Goal: Information Seeking & Learning: Find specific fact

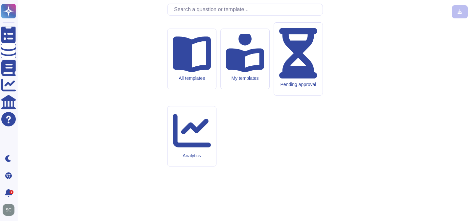
click at [187, 15] on input "text" at bounding box center [247, 10] width 152 height 12
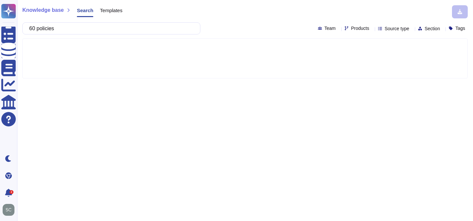
type input "60 policies"
